Goal: Task Accomplishment & Management: Manage account settings

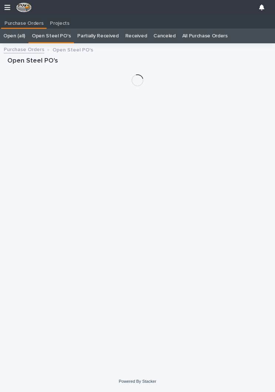
scroll to position [11, 0]
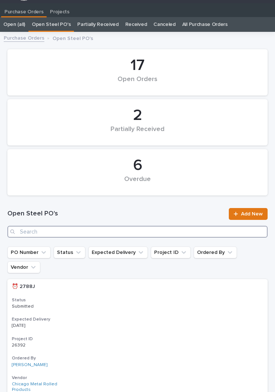
click at [108, 231] on input "Search" at bounding box center [137, 232] width 261 height 12
type input "2846"
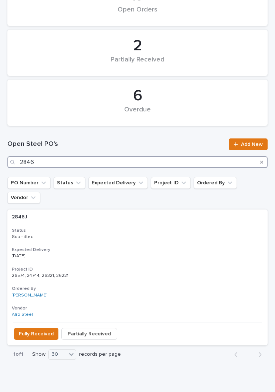
scroll to position [81, 0]
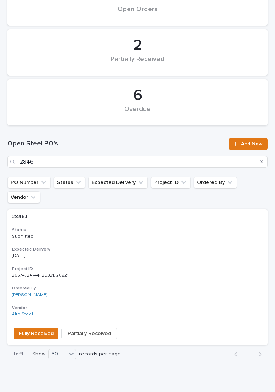
click at [138, 229] on div "2846J 2846J Status Submitted Expected Delivery [DATE] Project ID 26574, 24744, …" at bounding box center [137, 265] width 261 height 112
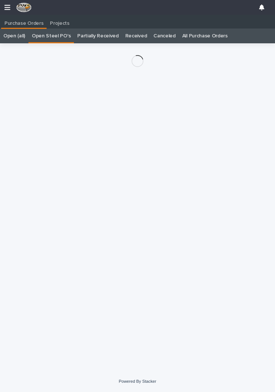
scroll to position [11, 0]
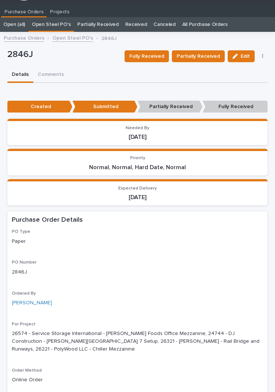
click at [203, 57] on span "Partially Received" at bounding box center [198, 56] width 43 height 7
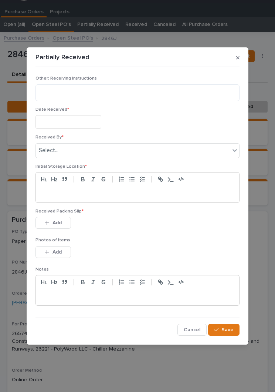
click at [78, 120] on input "text" at bounding box center [69, 122] width 66 height 14
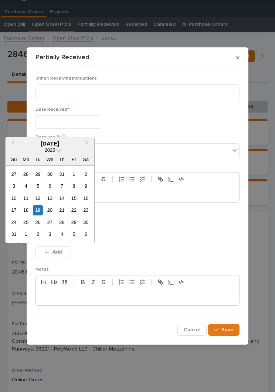
click at [43, 212] on div "19" at bounding box center [38, 210] width 10 height 10
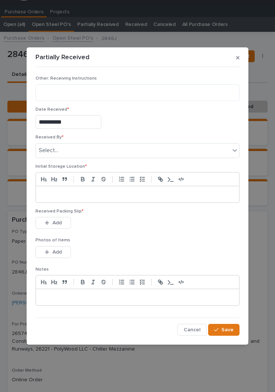
type input "**********"
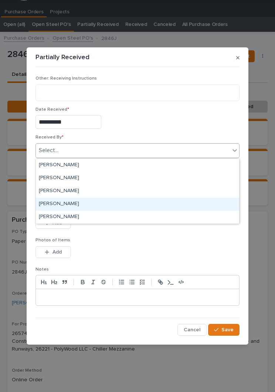
click at [89, 207] on div "[PERSON_NAME]" at bounding box center [138, 204] width 204 height 13
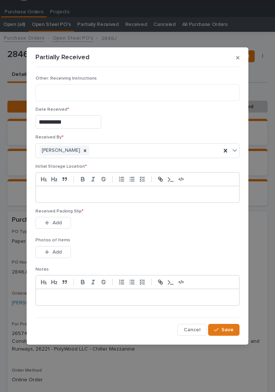
click at [157, 199] on div at bounding box center [138, 194] width 204 height 16
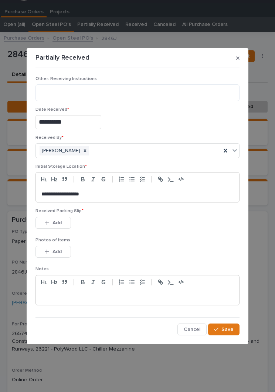
click at [155, 230] on div "This file cannot be opened Download File Add" at bounding box center [138, 224] width 204 height 15
click at [158, 235] on div "Received Packing Slip * This file cannot be opened Download File Add" at bounding box center [138, 222] width 204 height 29
click at [59, 220] on span "Add" at bounding box center [57, 222] width 9 height 5
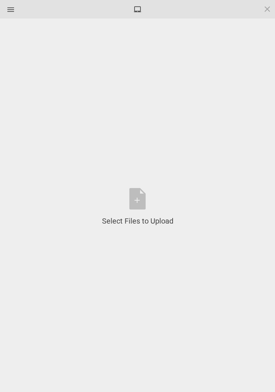
click at [147, 199] on div "Select Files to Upload or Drag and Drop, Copy and Paste Files" at bounding box center [137, 207] width 71 height 38
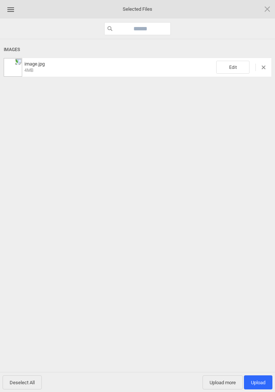
click at [235, 67] on span "Edit" at bounding box center [232, 67] width 33 height 13
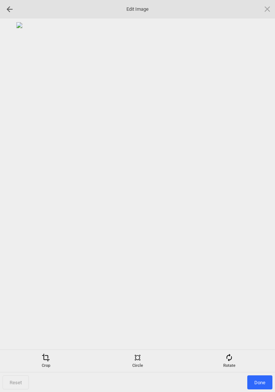
click at [233, 362] on div "Rotate" at bounding box center [229, 360] width 88 height 15
click at [261, 191] on div at bounding box center [258, 196] width 19 height 19
click at [261, 196] on div at bounding box center [258, 196] width 19 height 19
click at [261, 192] on div at bounding box center [258, 196] width 19 height 19
click at [269, 188] on div at bounding box center [138, 183] width 268 height 323
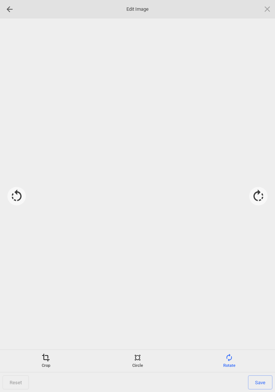
click at [258, 196] on div at bounding box center [258, 196] width 19 height 19
click at [263, 384] on span "Save" at bounding box center [260, 382] width 24 height 14
click at [261, 383] on span "Done" at bounding box center [260, 382] width 25 height 14
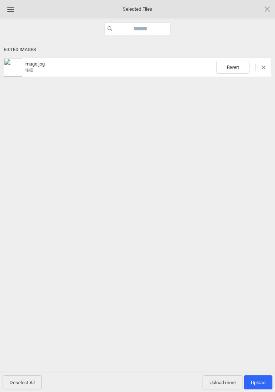
click at [226, 385] on span "Upload more" at bounding box center [223, 382] width 40 height 14
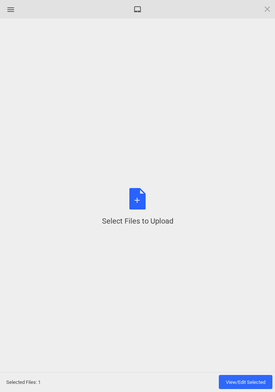
click at [145, 202] on div "Select Files to Upload or Drag and Drop, Copy and Paste Files" at bounding box center [137, 207] width 71 height 38
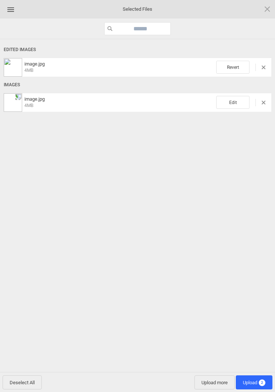
click at [233, 100] on span "Edit" at bounding box center [232, 102] width 33 height 13
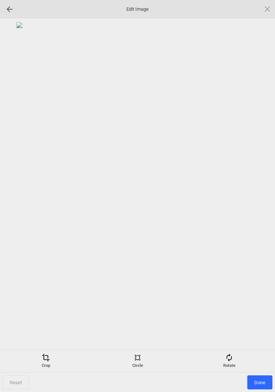
click at [235, 363] on div "Rotate" at bounding box center [229, 360] width 88 height 15
click at [257, 200] on div at bounding box center [258, 196] width 19 height 19
click at [258, 200] on div at bounding box center [258, 196] width 19 height 19
click at [259, 198] on div at bounding box center [258, 196] width 19 height 19
click at [259, 191] on div at bounding box center [258, 196] width 19 height 19
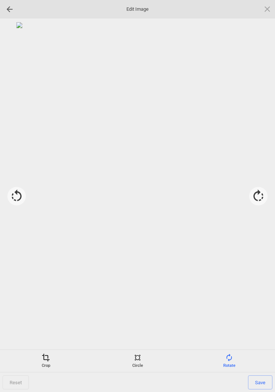
click at [262, 384] on span "Save" at bounding box center [260, 382] width 24 height 14
click at [262, 384] on span "Done" at bounding box center [260, 382] width 25 height 14
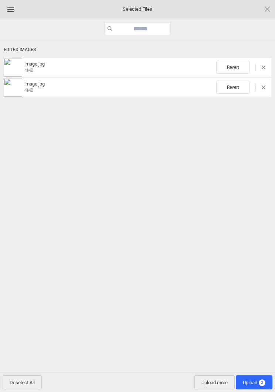
click at [210, 384] on span "Upload more" at bounding box center [215, 382] width 40 height 14
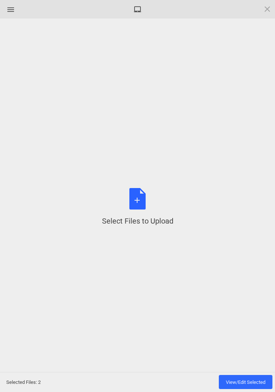
click at [138, 205] on div "Select Files to Upload or Drag and Drop, Copy and Paste Files" at bounding box center [137, 207] width 71 height 38
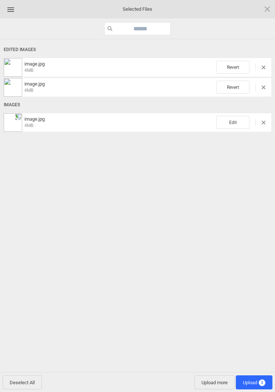
click at [239, 121] on span "Edit" at bounding box center [232, 122] width 33 height 13
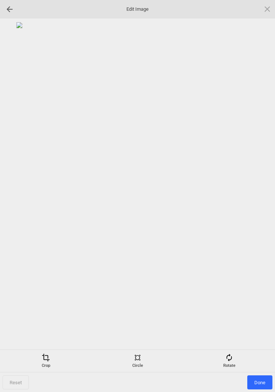
click at [233, 364] on div "Rotate" at bounding box center [229, 360] width 88 height 15
click at [262, 199] on div at bounding box center [258, 196] width 19 height 19
click at [259, 197] on div at bounding box center [258, 196] width 19 height 19
click at [259, 194] on div at bounding box center [258, 196] width 19 height 19
click at [261, 195] on div at bounding box center [258, 196] width 19 height 19
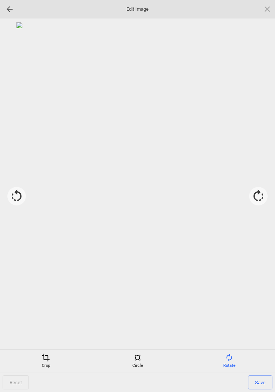
click at [263, 384] on span "Save" at bounding box center [260, 382] width 24 height 14
click at [263, 382] on span "Done" at bounding box center [260, 382] width 25 height 14
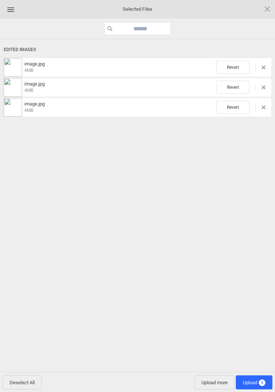
click at [209, 383] on span "Upload more" at bounding box center [215, 382] width 40 height 14
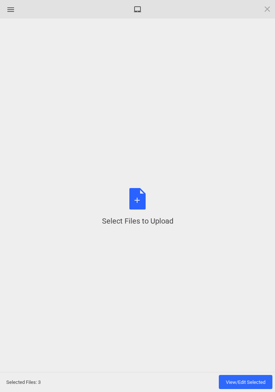
click at [135, 198] on div "Select Files to Upload or Drag and Drop, Copy and Paste Files" at bounding box center [137, 207] width 71 height 38
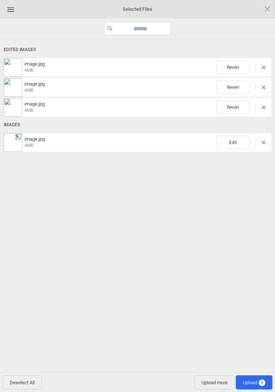
click at [236, 142] on span "Edit" at bounding box center [232, 142] width 33 height 13
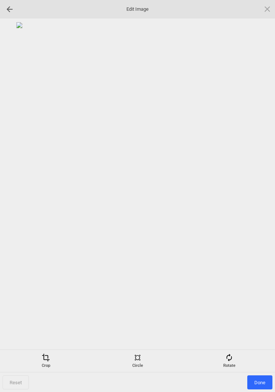
click at [235, 360] on div "Rotate" at bounding box center [229, 360] width 88 height 15
click at [256, 200] on div at bounding box center [258, 196] width 19 height 19
click at [259, 197] on div at bounding box center [258, 196] width 19 height 19
click at [261, 195] on div at bounding box center [258, 196] width 19 height 19
click at [261, 196] on div at bounding box center [258, 196] width 19 height 19
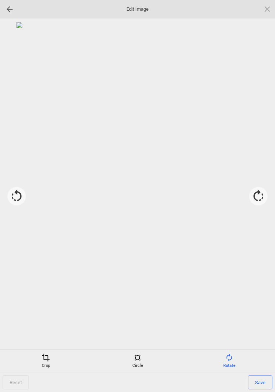
click at [263, 383] on span "Save" at bounding box center [260, 382] width 24 height 14
click at [257, 383] on span "Done" at bounding box center [260, 382] width 25 height 14
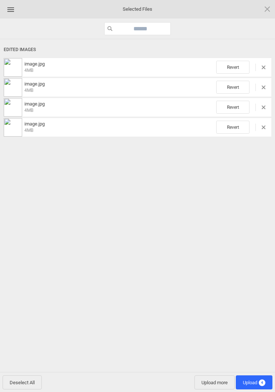
click at [211, 382] on span "Upload more" at bounding box center [215, 382] width 40 height 14
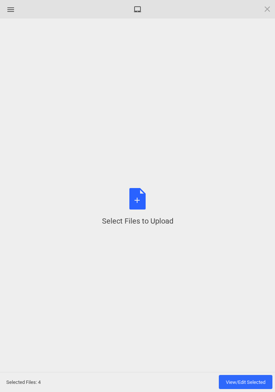
click at [138, 201] on div "Select Files to Upload or Drag and Drop, Copy and Paste Files" at bounding box center [137, 207] width 71 height 38
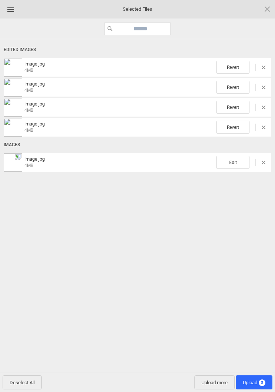
click at [228, 164] on span "Edit" at bounding box center [232, 162] width 33 height 13
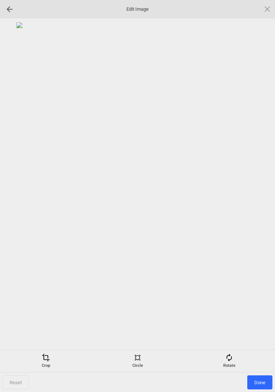
click at [237, 357] on div "Rotate" at bounding box center [229, 360] width 88 height 15
click at [262, 198] on div at bounding box center [258, 196] width 19 height 19
click at [259, 201] on div at bounding box center [258, 196] width 19 height 19
click at [262, 195] on div at bounding box center [258, 196] width 19 height 19
click at [266, 198] on div at bounding box center [258, 196] width 19 height 19
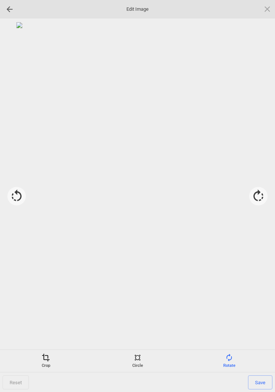
click at [261, 380] on span "Save" at bounding box center [260, 382] width 24 height 14
click at [261, 384] on span "Done" at bounding box center [260, 382] width 25 height 14
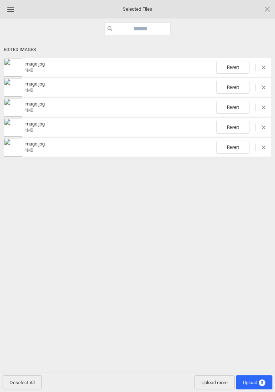
click at [219, 382] on span "Upload more" at bounding box center [215, 382] width 40 height 14
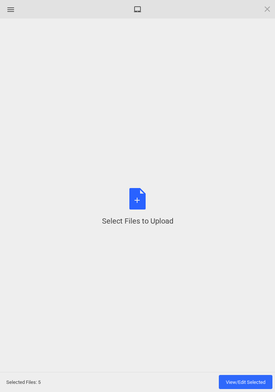
click at [144, 206] on div "Select Files to Upload or Drag and Drop, Copy and Paste Files" at bounding box center [137, 207] width 71 height 38
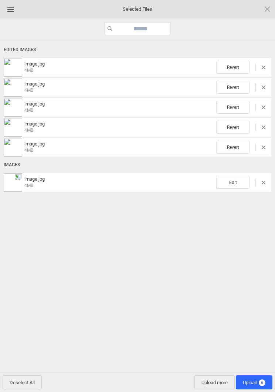
click at [236, 183] on span "Edit" at bounding box center [232, 182] width 33 height 13
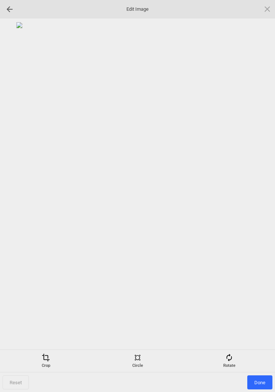
click at [233, 364] on div "Rotate" at bounding box center [229, 360] width 88 height 15
click at [259, 194] on div at bounding box center [258, 196] width 19 height 19
click at [258, 196] on div at bounding box center [258, 196] width 19 height 19
click at [260, 196] on div at bounding box center [258, 196] width 19 height 19
click at [262, 196] on div at bounding box center [258, 196] width 19 height 19
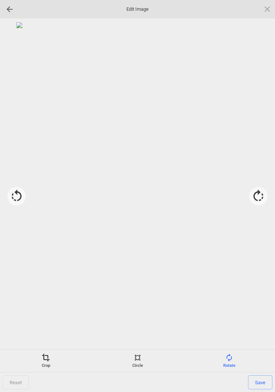
click at [261, 384] on span "Save" at bounding box center [260, 382] width 24 height 14
click at [257, 381] on span "Done" at bounding box center [260, 382] width 25 height 14
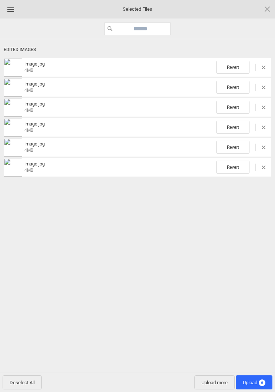
click at [211, 385] on span "Upload more" at bounding box center [215, 382] width 40 height 14
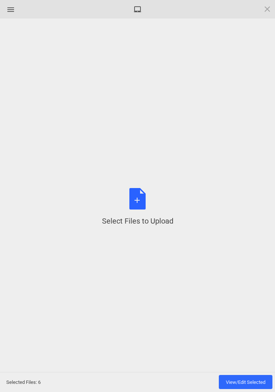
click at [145, 204] on div "Select Files to Upload or Drag and Drop, Copy and Paste Files" at bounding box center [137, 207] width 71 height 38
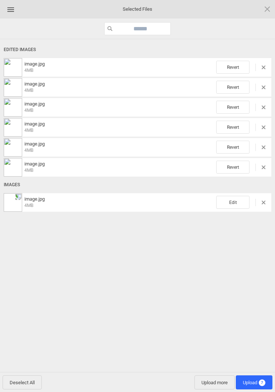
click at [235, 201] on span "Edit" at bounding box center [232, 202] width 33 height 13
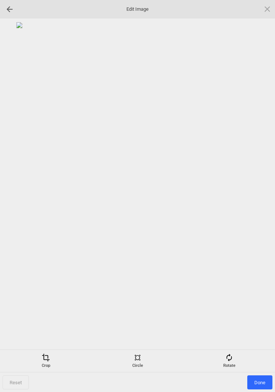
click at [233, 364] on div "Rotate" at bounding box center [229, 360] width 88 height 15
click at [261, 193] on div at bounding box center [258, 196] width 19 height 19
click at [257, 198] on div at bounding box center [258, 196] width 19 height 19
click at [256, 201] on div at bounding box center [258, 196] width 19 height 19
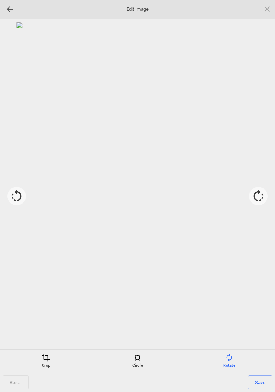
click at [262, 384] on span "Save" at bounding box center [260, 382] width 24 height 14
click at [263, 383] on span "Done" at bounding box center [260, 382] width 25 height 14
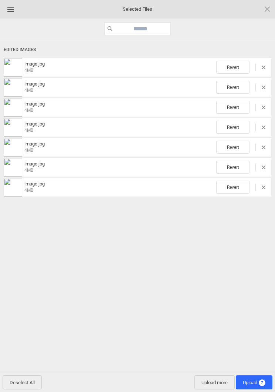
click at [258, 383] on span "Upload 7" at bounding box center [254, 383] width 23 height 6
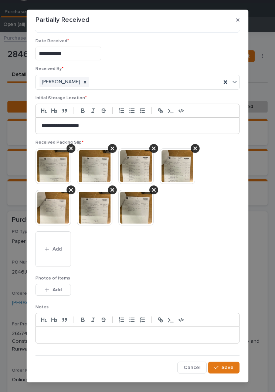
scroll to position [30, 0]
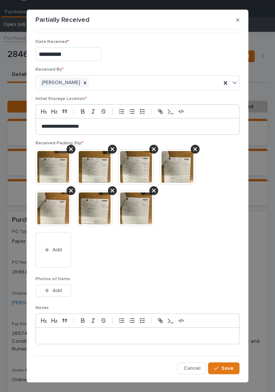
click at [232, 362] on button "Save" at bounding box center [223, 368] width 31 height 12
